Goal: Transaction & Acquisition: Book appointment/travel/reservation

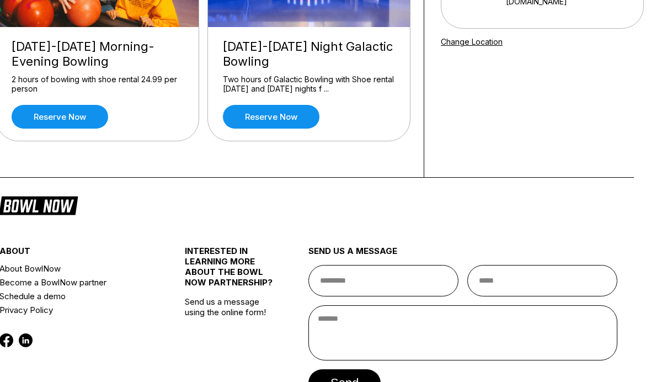
scroll to position [171, 21]
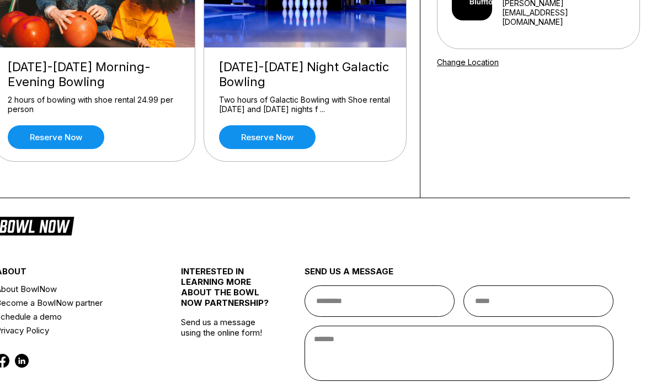
click at [289, 141] on link "Reserve now" at bounding box center [267, 137] width 96 height 24
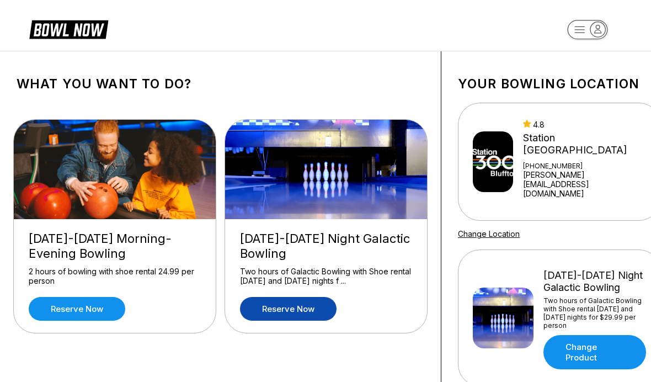
click at [57, 303] on link "Reserve now" at bounding box center [77, 309] width 96 height 24
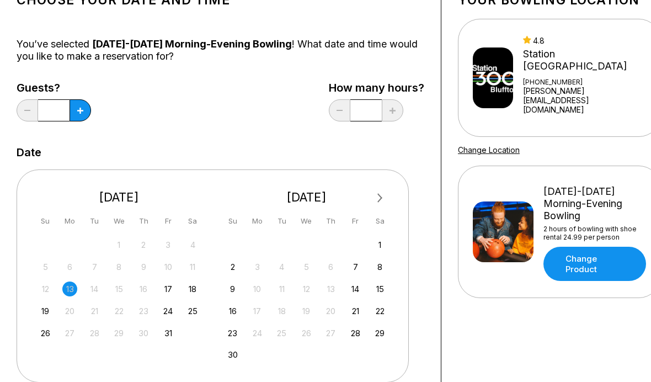
scroll to position [84, 0]
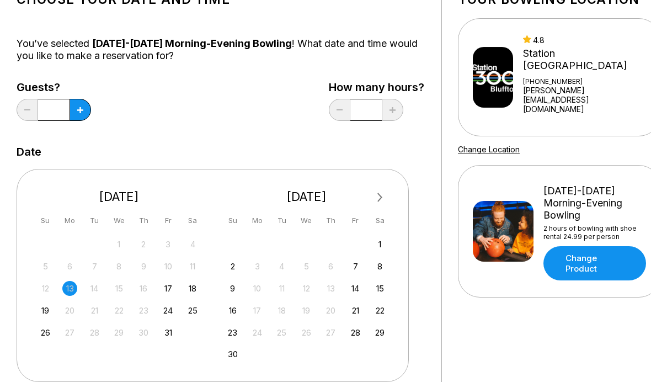
click at [167, 329] on div "31" at bounding box center [167, 332] width 15 height 15
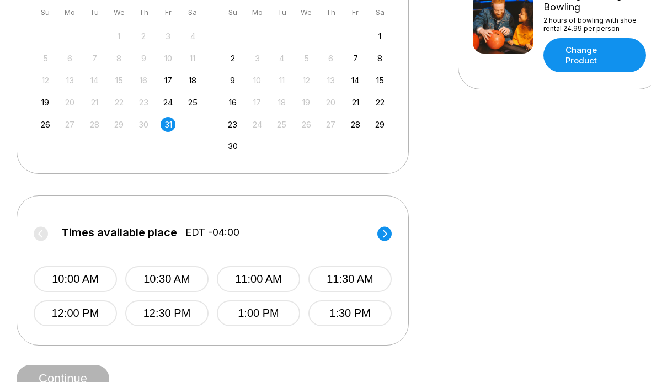
scroll to position [300, 0]
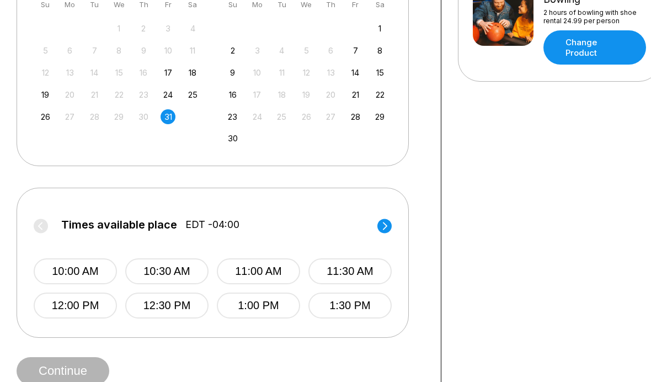
click at [390, 226] on circle at bounding box center [384, 225] width 14 height 14
click at [268, 315] on button "5:00 PM" at bounding box center [258, 305] width 83 height 26
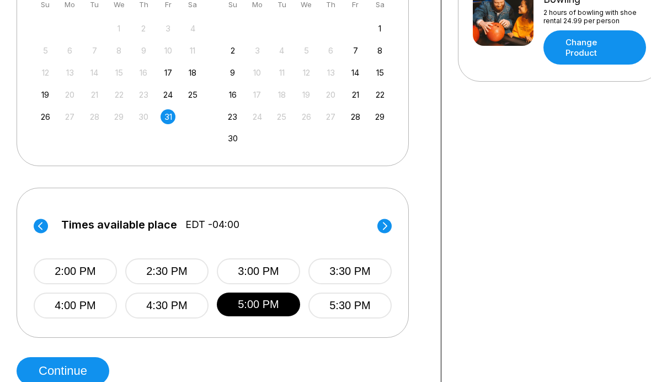
click at [33, 367] on button "Continue" at bounding box center [63, 371] width 93 height 28
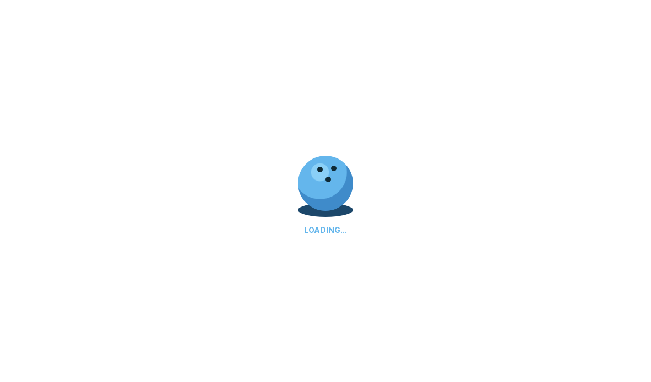
select select "**"
